Goal: Task Accomplishment & Management: Use online tool/utility

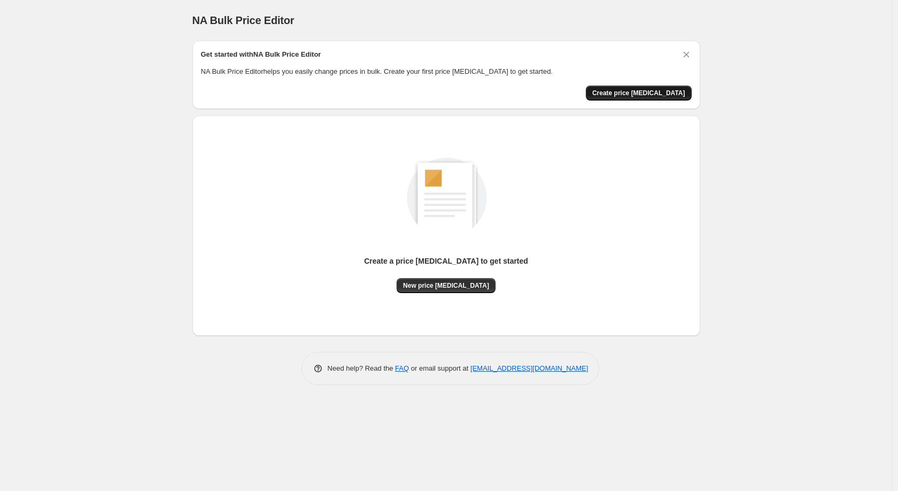
click at [682, 90] on span "Create price change job" at bounding box center [638, 93] width 93 height 9
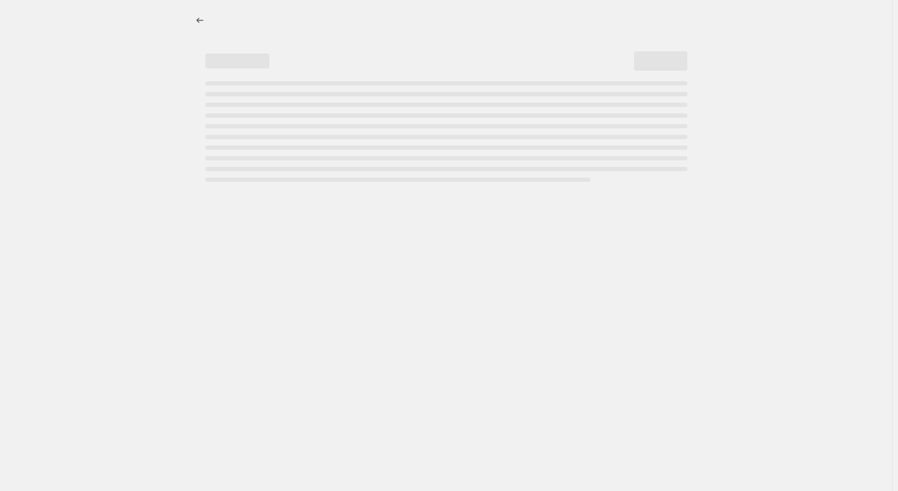
select select "percentage"
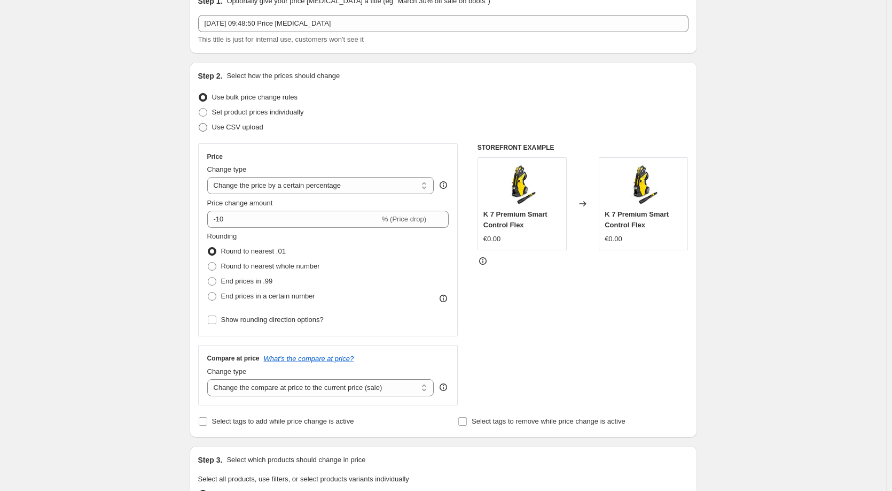
scroll to position [107, 0]
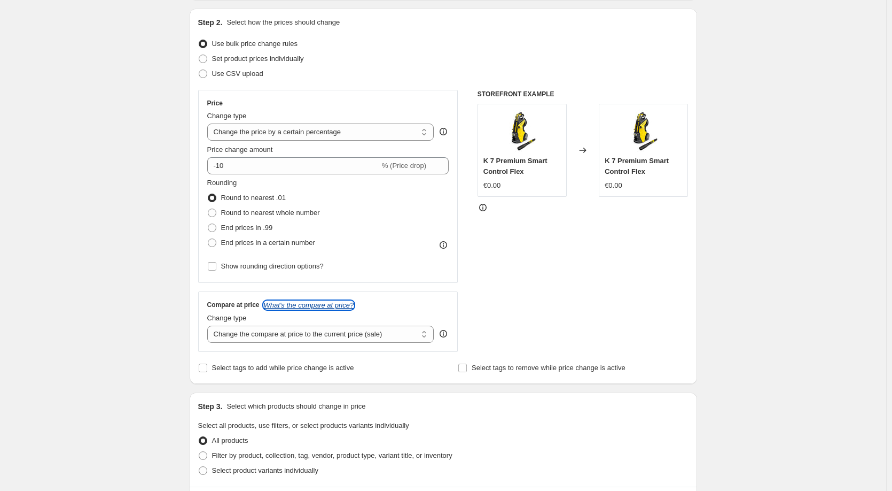
click at [308, 308] on icon "What's the compare at price?" at bounding box center [309, 305] width 90 height 8
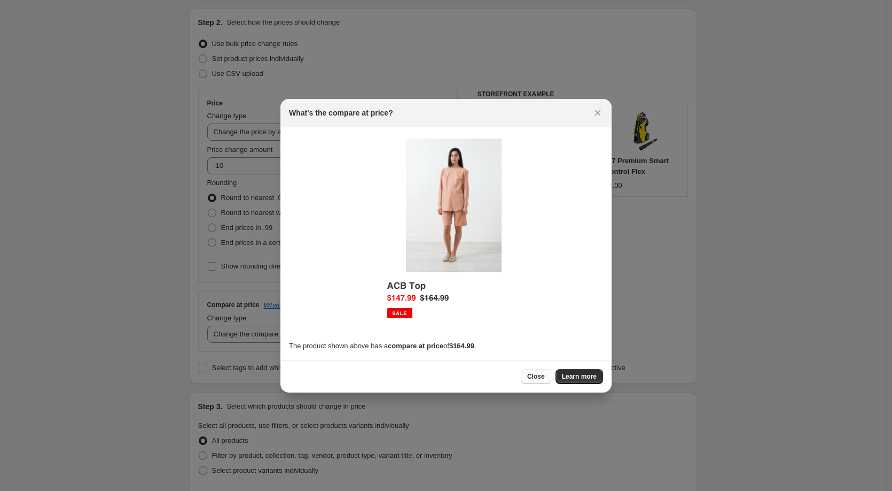
click at [539, 377] on span "Close" at bounding box center [536, 376] width 18 height 9
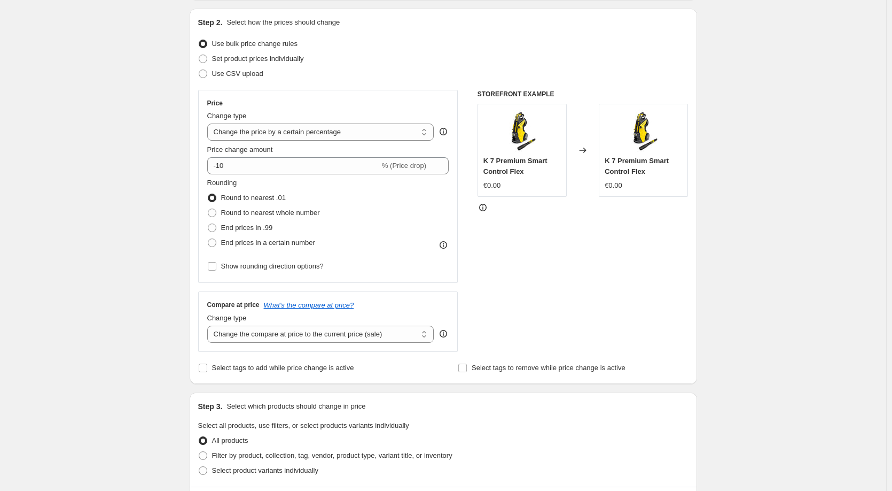
click at [487, 207] on icon at bounding box center [483, 207] width 11 height 11
click at [244, 229] on span "End prices in .99" at bounding box center [247, 227] width 52 height 8
click at [208, 224] on input "End prices in .99" at bounding box center [208, 223] width 1 height 1
radio input "true"
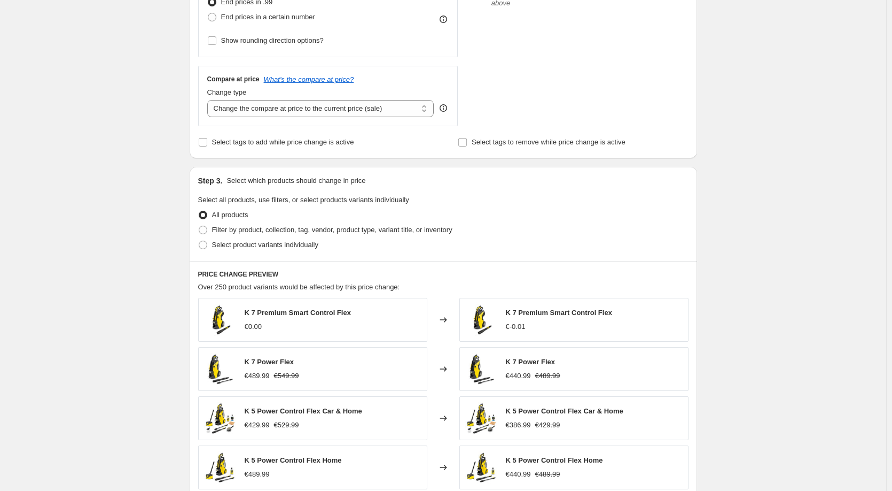
scroll to position [321, 0]
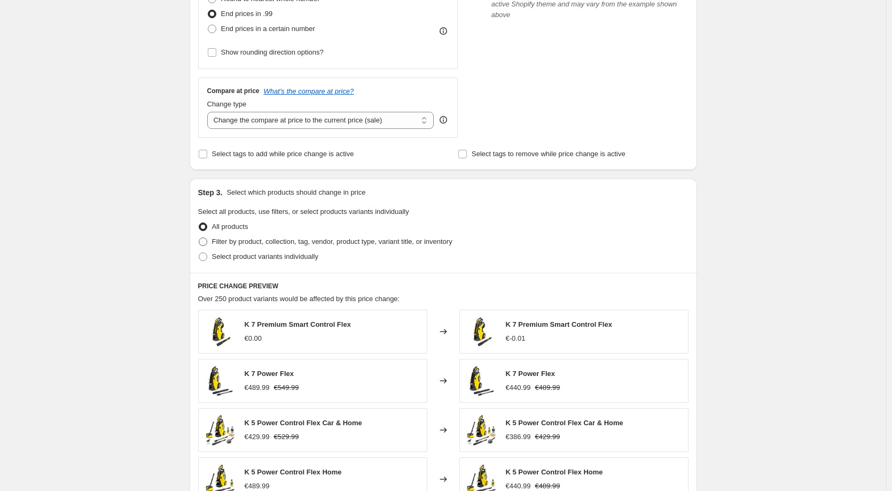
click at [256, 242] on span "Filter by product, collection, tag, vendor, product type, variant title, or inv…" at bounding box center [332, 241] width 240 height 8
click at [199, 238] on input "Filter by product, collection, tag, vendor, product type, variant title, or inv…" at bounding box center [199, 237] width 1 height 1
radio input "true"
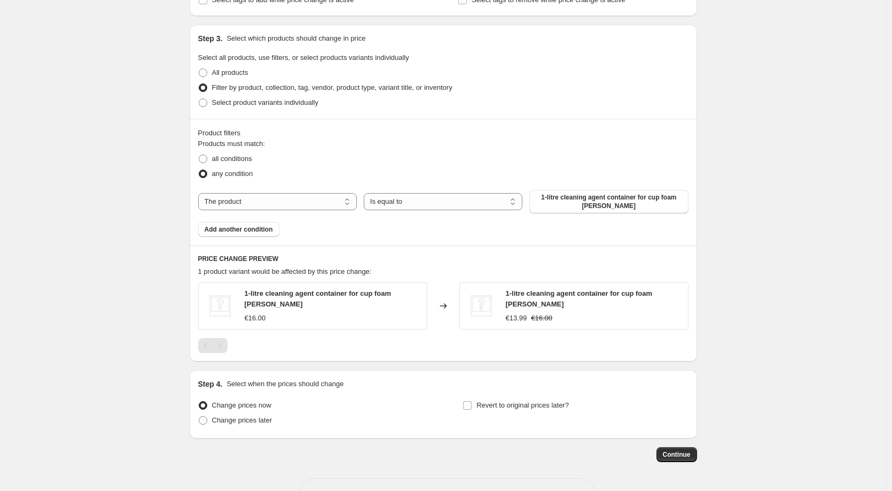
scroll to position [481, 0]
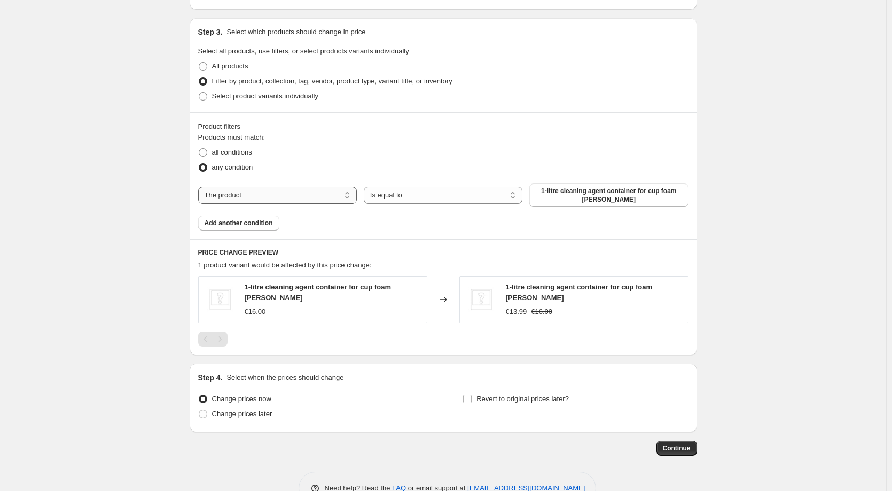
click at [264, 193] on select "The product The product's collection The product's tag The product's vendor The…" at bounding box center [277, 195] width 159 height 17
click at [413, 198] on select "Is equal to Is not equal to" at bounding box center [443, 195] width 159 height 17
select select "not_equal"
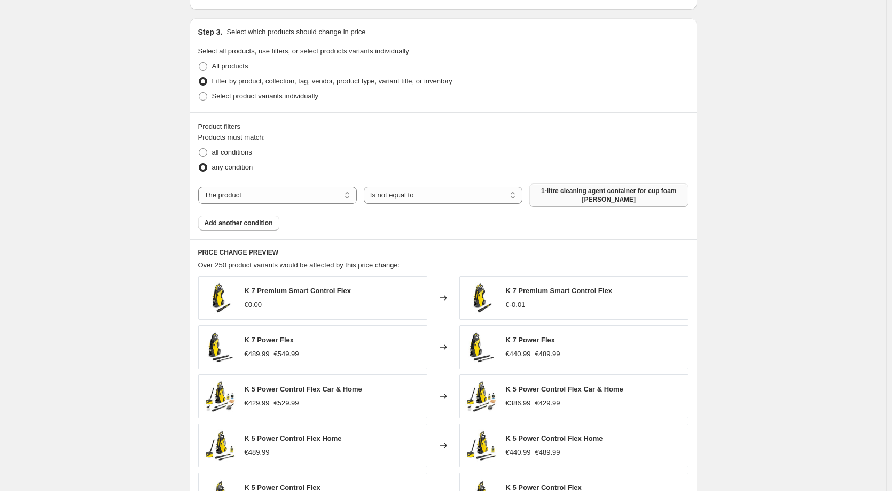
click at [569, 198] on span "1-litre cleaning agent container for cup foam lance" at bounding box center [609, 195] width 146 height 17
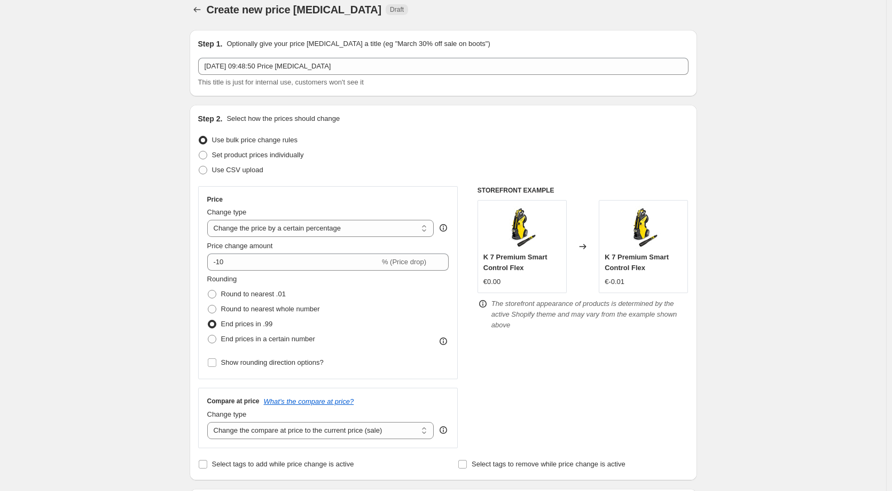
scroll to position [10, 0]
click at [244, 153] on span "Set product prices individually" at bounding box center [258, 155] width 92 height 8
click at [199, 152] on input "Set product prices individually" at bounding box center [199, 151] width 1 height 1
radio input "true"
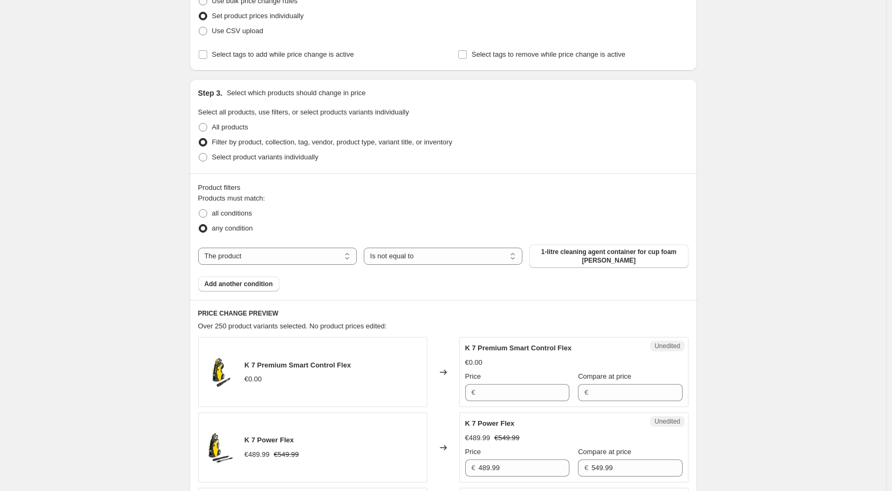
scroll to position [170, 0]
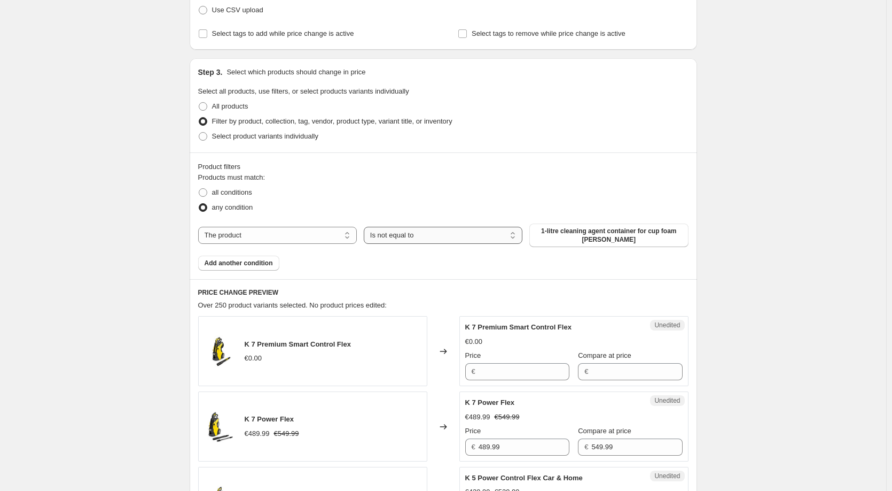
click at [464, 238] on select "Is equal to Is not equal to" at bounding box center [443, 235] width 159 height 17
select select "equal"
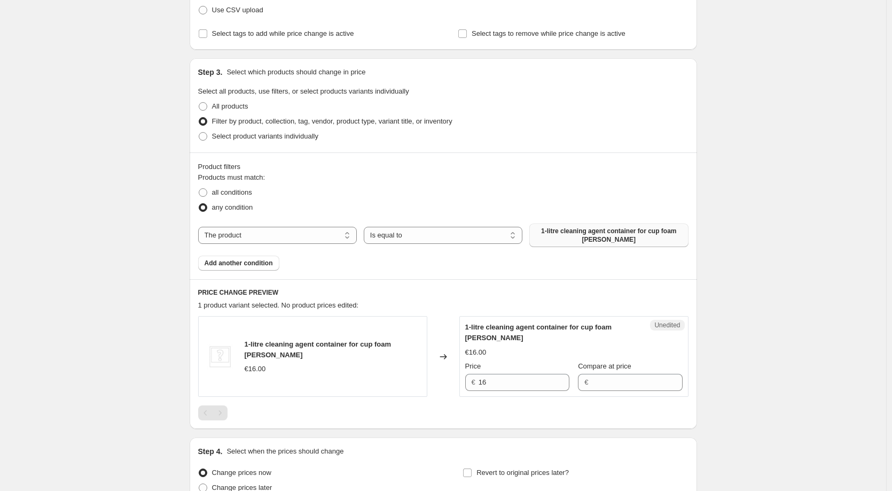
click at [592, 242] on span "1-litre cleaning agent container for cup foam lance" at bounding box center [609, 235] width 146 height 17
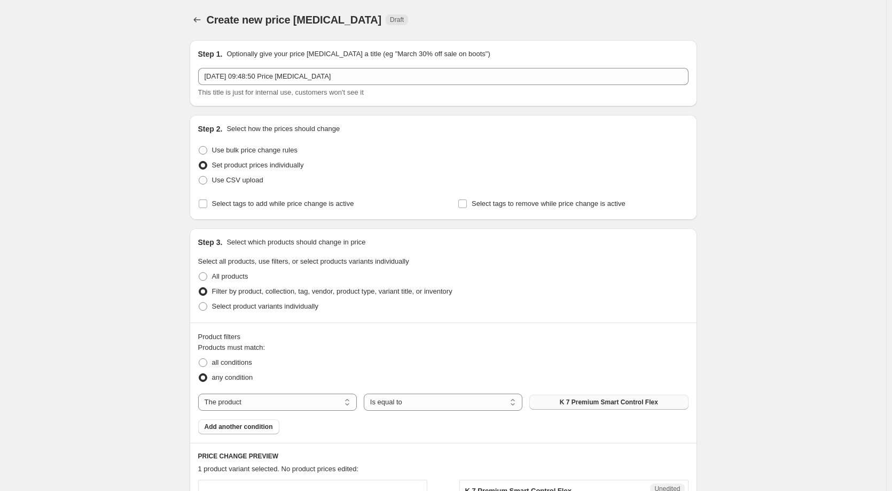
scroll to position [0, 0]
click at [281, 150] on span "Use bulk price change rules" at bounding box center [255, 150] width 86 height 8
click at [199, 147] on input "Use bulk price change rules" at bounding box center [199, 146] width 1 height 1
radio input "true"
select select "percentage"
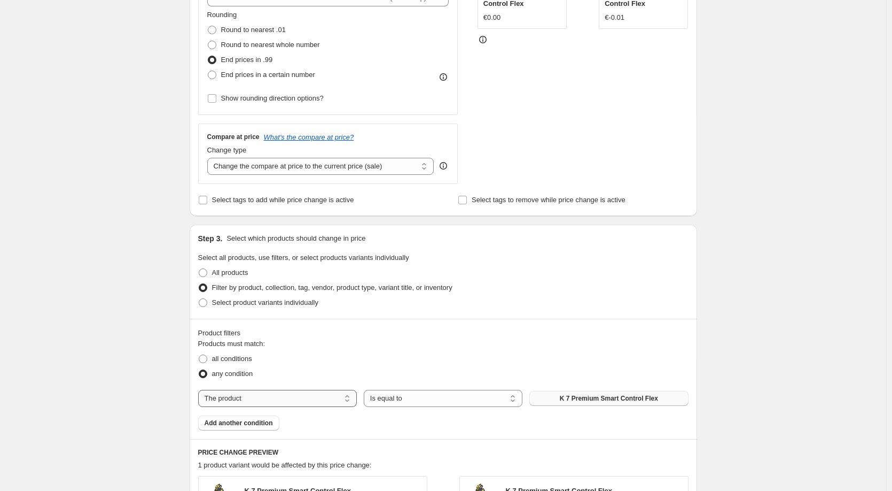
scroll to position [321, 0]
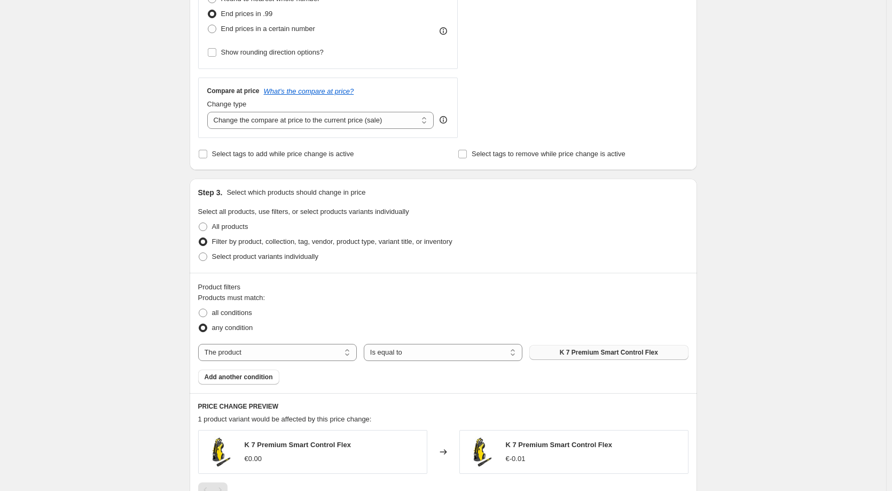
click at [648, 353] on span "K 7 Premium Smart Control Flex" at bounding box center [609, 352] width 98 height 9
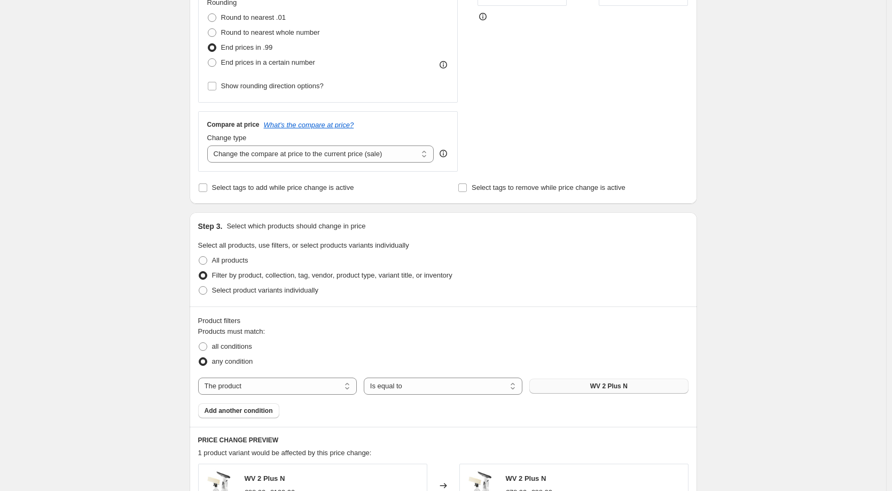
scroll to position [502, 0]
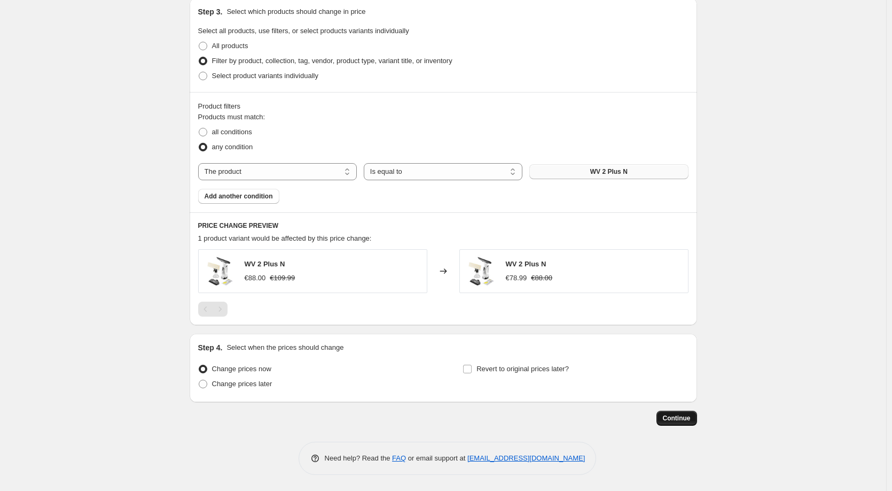
click at [695, 411] on button "Continue" at bounding box center [677, 417] width 41 height 15
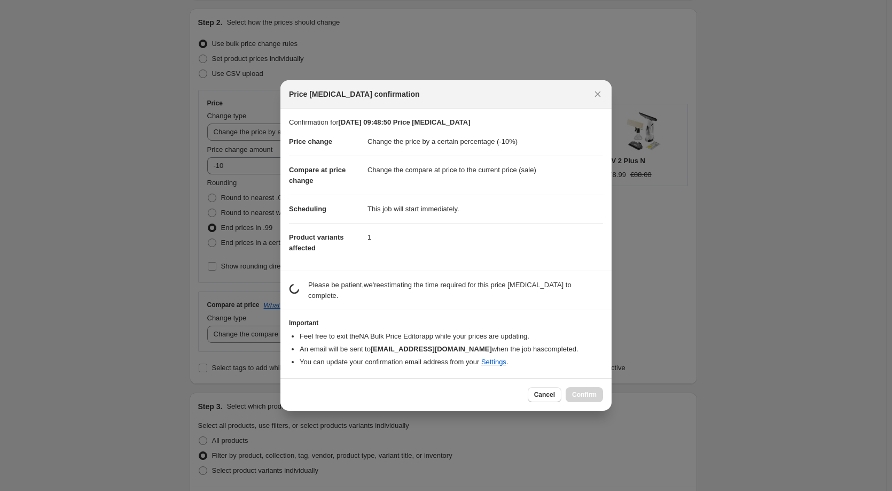
scroll to position [0, 0]
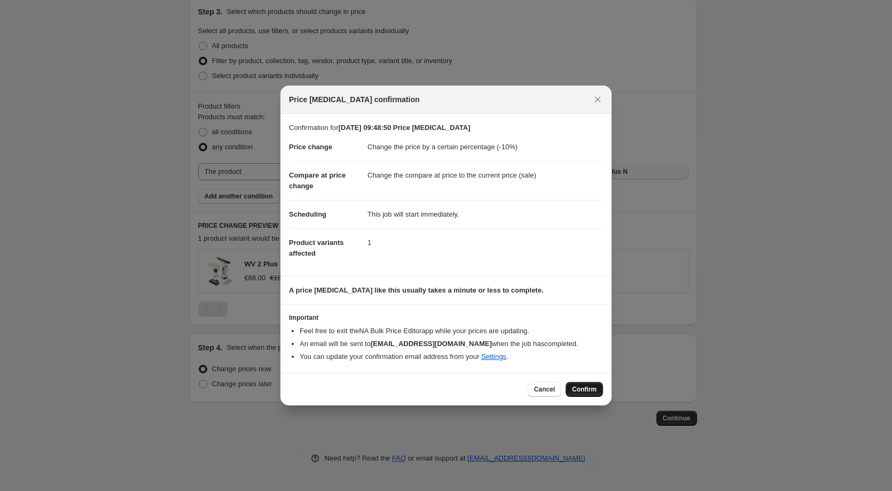
click at [594, 392] on span "Confirm" at bounding box center [584, 389] width 25 height 9
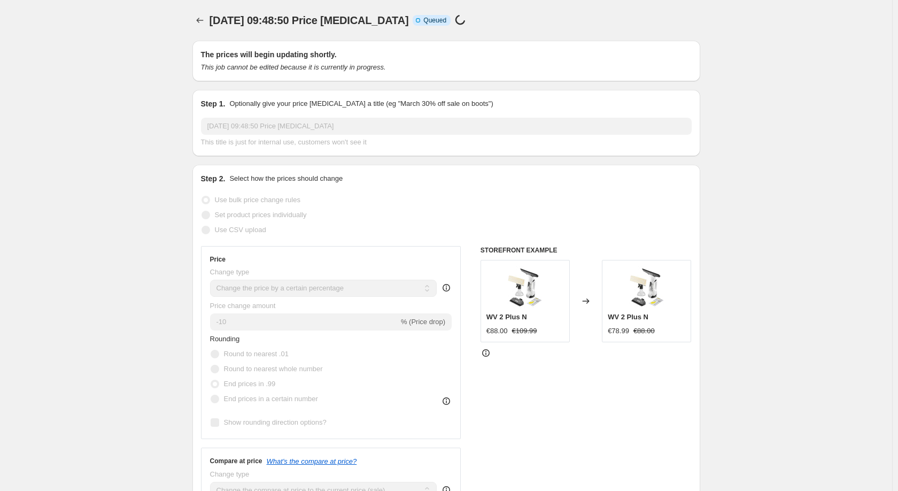
select select "percentage"
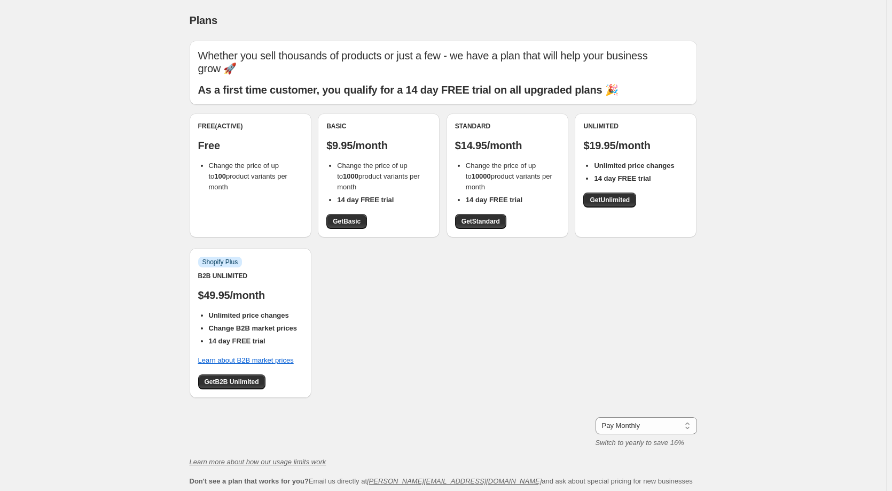
click at [236, 172] on span "Change the price of up to 100 product variants per month" at bounding box center [248, 175] width 79 height 29
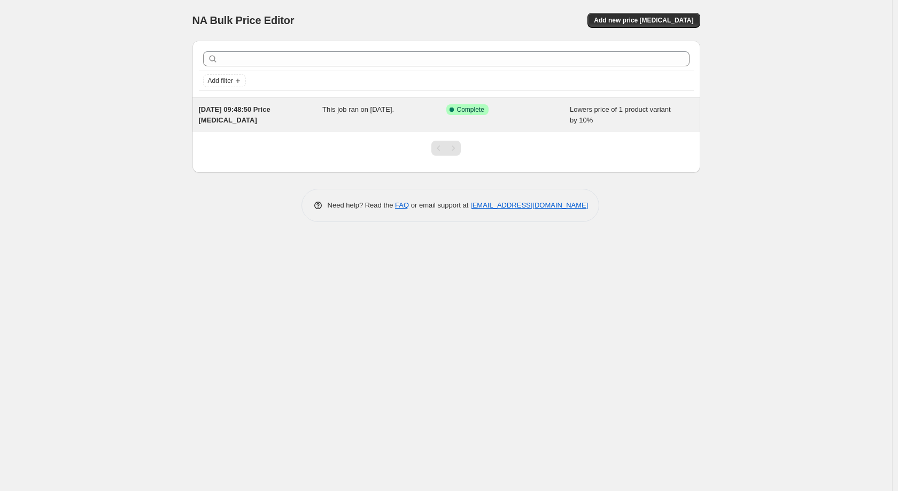
click at [264, 117] on div "[DATE] 09:48:50 Price [MEDICAL_DATA]" at bounding box center [261, 114] width 124 height 21
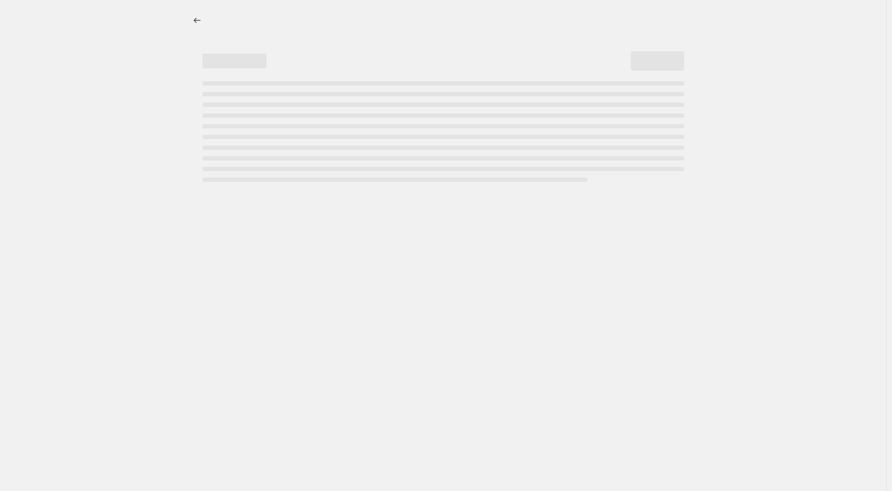
select select "percentage"
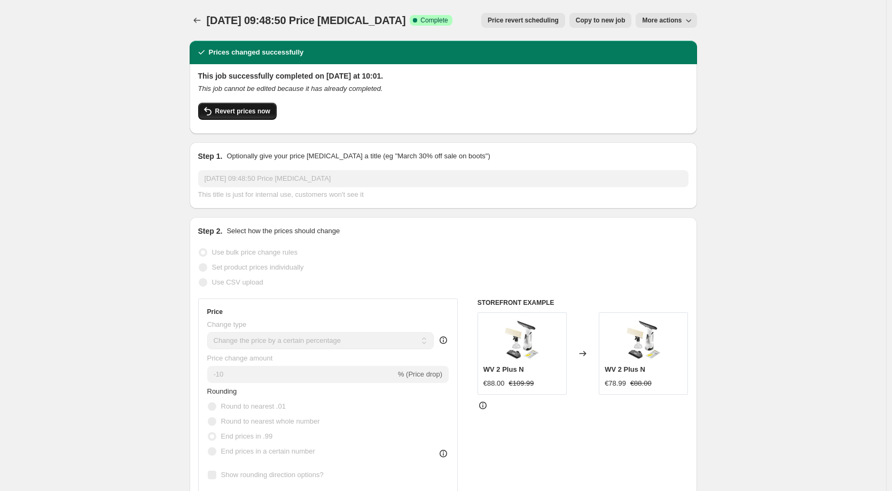
click at [257, 110] on span "Revert prices now" at bounding box center [242, 111] width 55 height 9
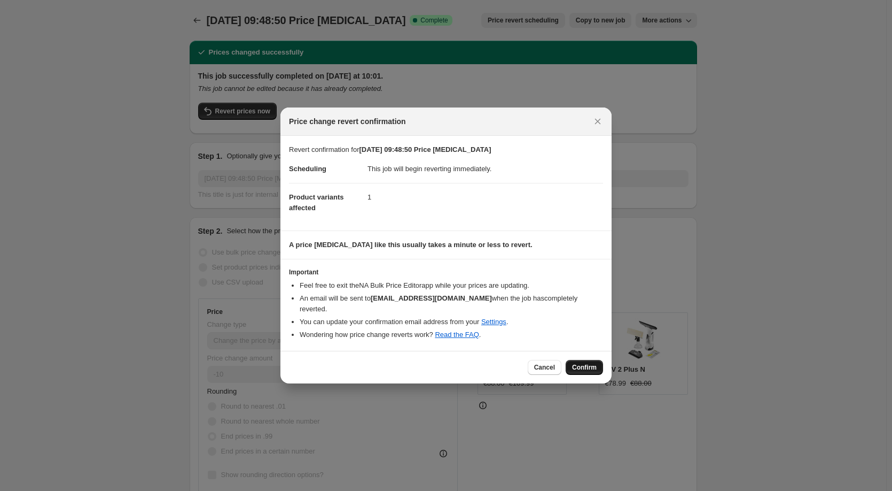
click at [581, 367] on span "Confirm" at bounding box center [584, 367] width 25 height 9
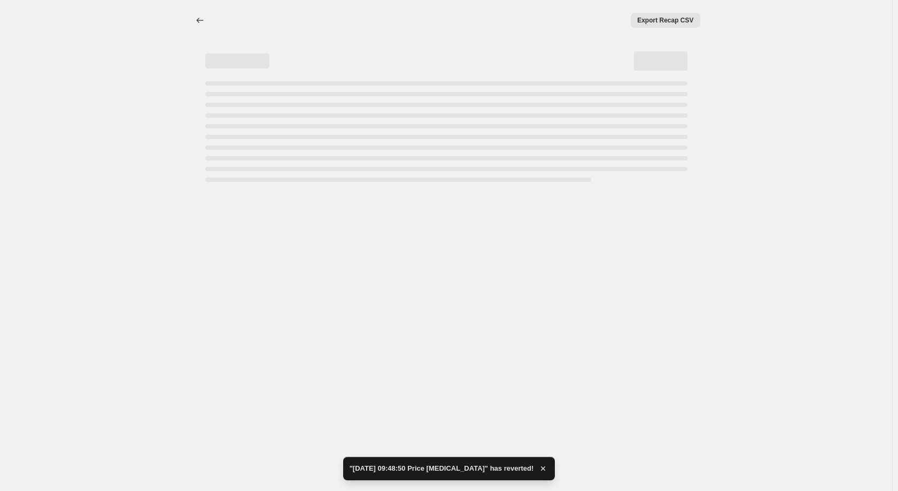
select select "percentage"
